Goal: Transaction & Acquisition: Book appointment/travel/reservation

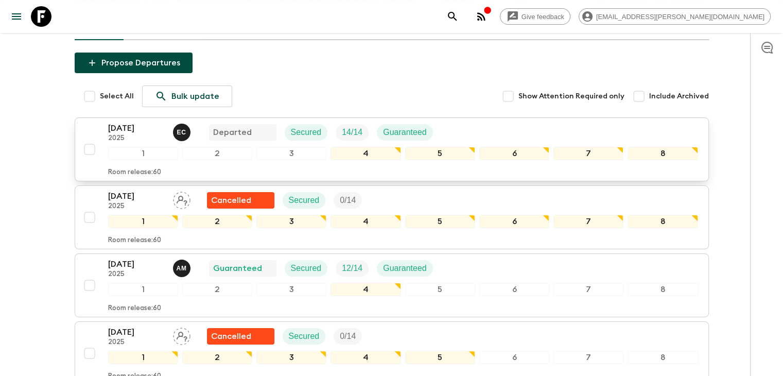
scroll to position [103, 0]
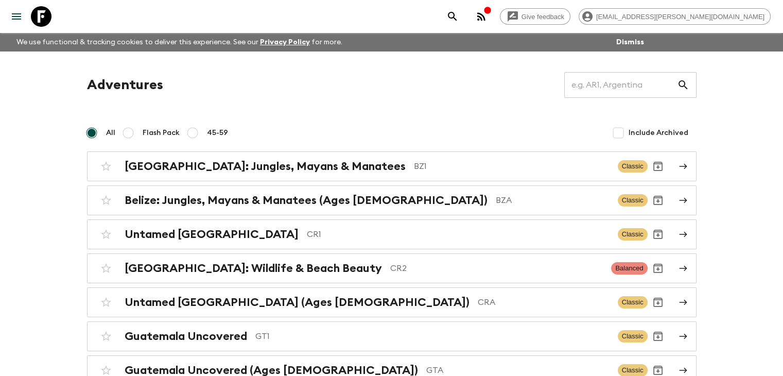
click at [189, 135] on input "45-59" at bounding box center [192, 133] width 12 height 12
radio input "true"
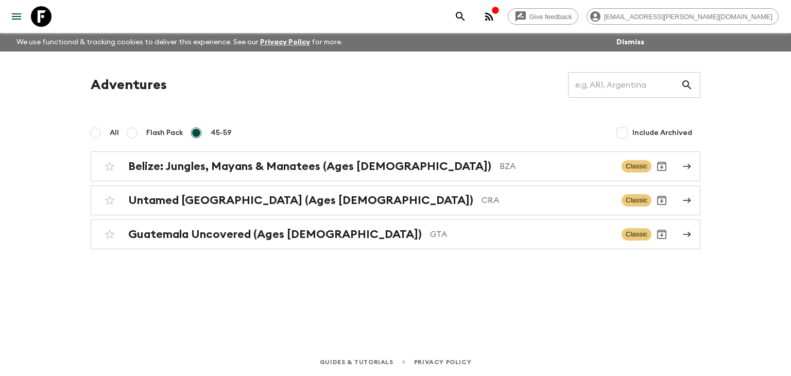
click at [220, 134] on span "45-59" at bounding box center [221, 133] width 21 height 10
click at [202, 134] on input "45-59" at bounding box center [196, 133] width 12 height 12
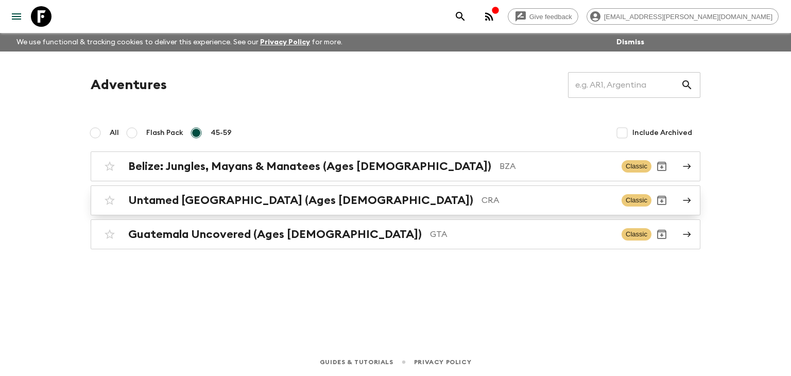
click at [256, 208] on div "Untamed Costa Rica (Ages 45-59) CRA Classic" at bounding box center [375, 200] width 552 height 21
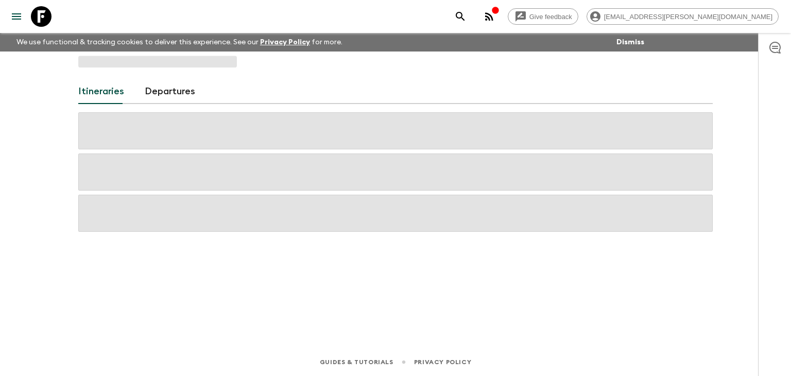
click at [256, 208] on span at bounding box center [395, 213] width 634 height 37
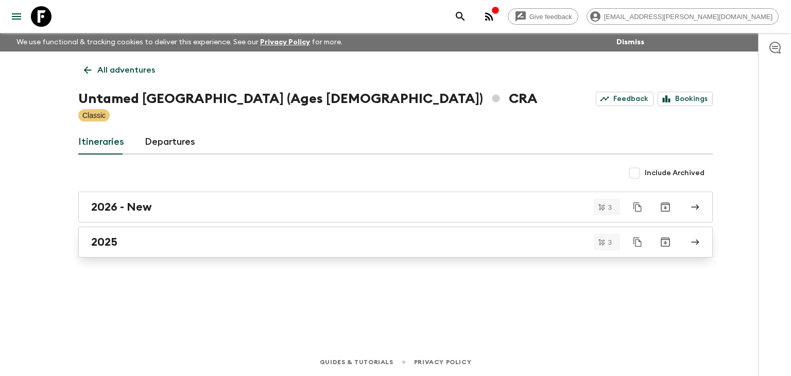
click at [125, 243] on div "2025" at bounding box center [385, 241] width 589 height 13
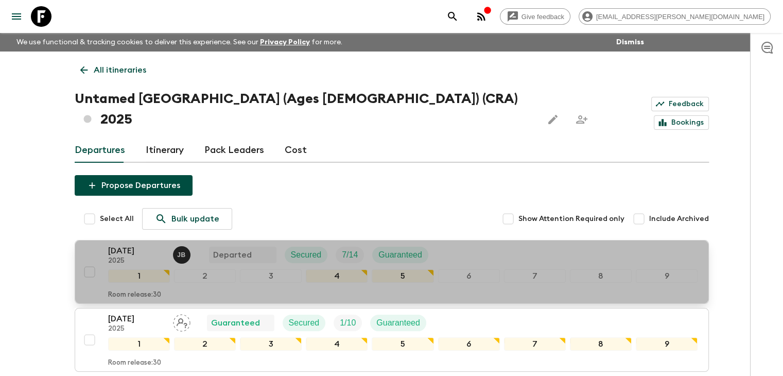
click at [139, 245] on p "21 Aug 2025" at bounding box center [136, 251] width 57 height 12
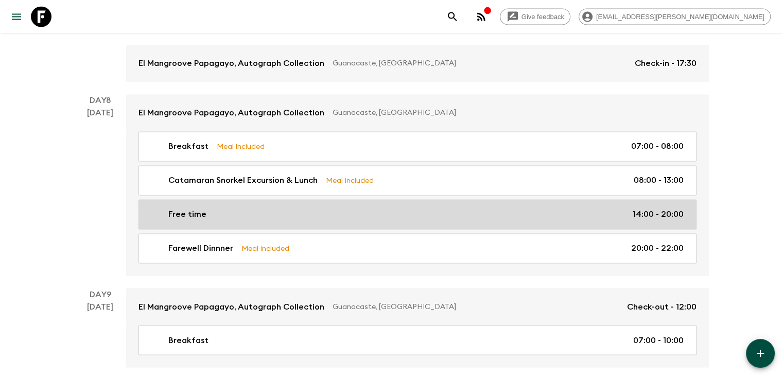
scroll to position [1725, 0]
